Goal: Task Accomplishment & Management: Manage account settings

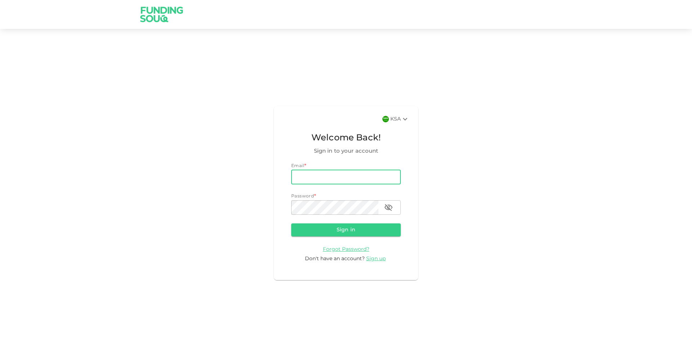
click at [333, 182] on input "email" at bounding box center [346, 177] width 110 height 14
type input "[EMAIL_ADDRESS][DOMAIN_NAME]"
click at [340, 233] on button "Sign in" at bounding box center [346, 229] width 110 height 13
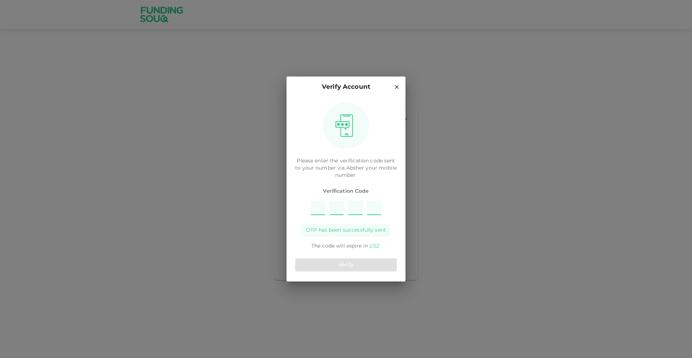
type input "8"
type input "5"
type input "2"
type input "3"
click at [341, 268] on button "Verify" at bounding box center [346, 264] width 102 height 13
